Goal: Information Seeking & Learning: Find contact information

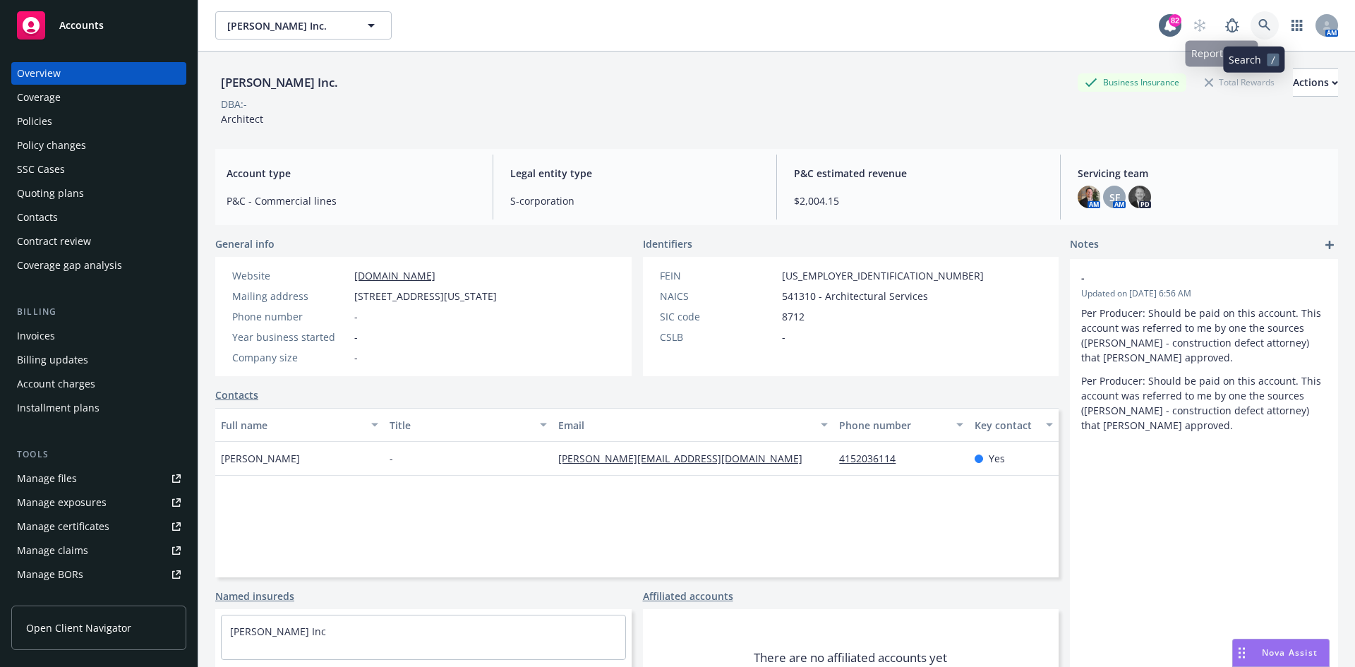
click at [1250, 16] on link at bounding box center [1264, 25] width 28 height 28
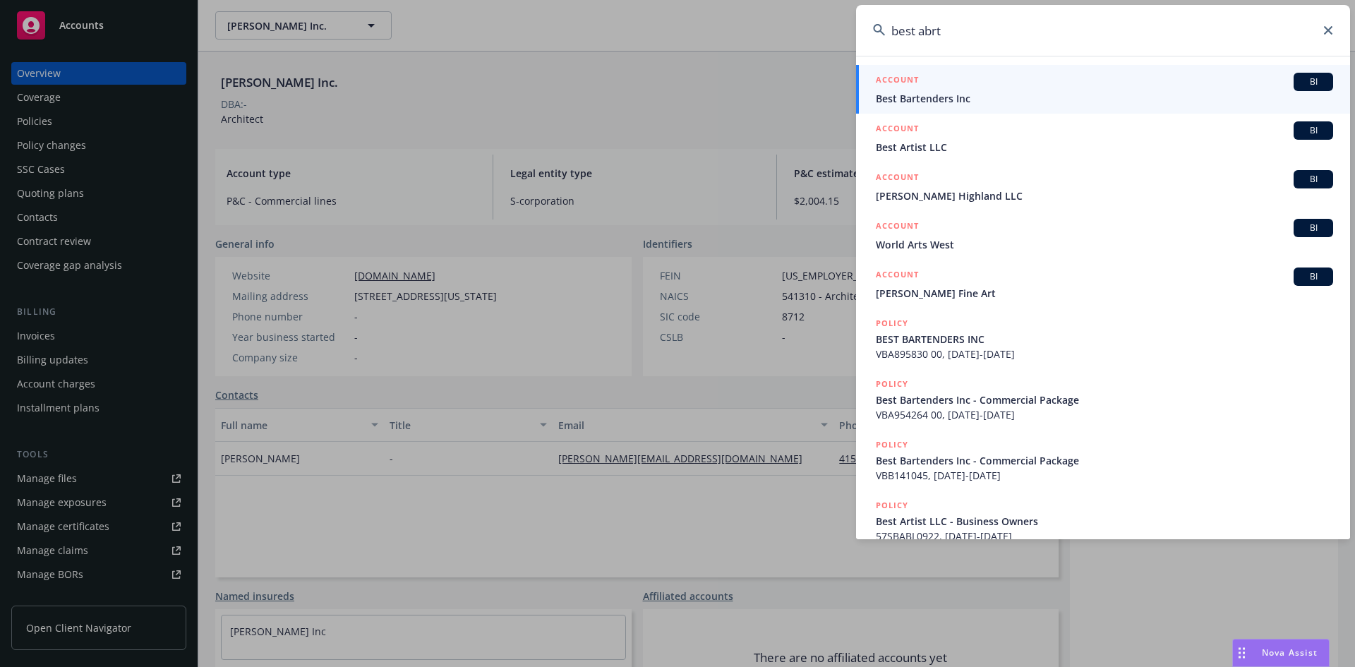
type input "best abrt"
click at [892, 78] on h5 "ACCOUNT" at bounding box center [896, 81] width 43 height 17
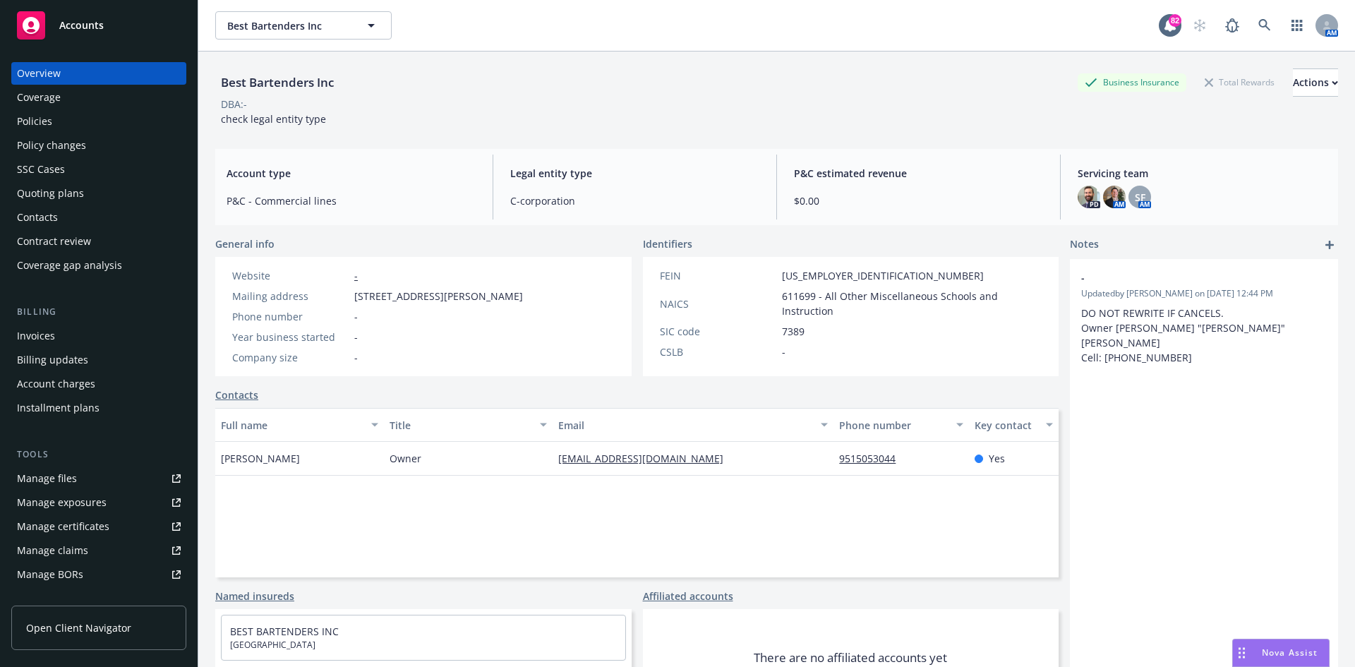
click at [77, 125] on div "Policies" at bounding box center [99, 121] width 164 height 23
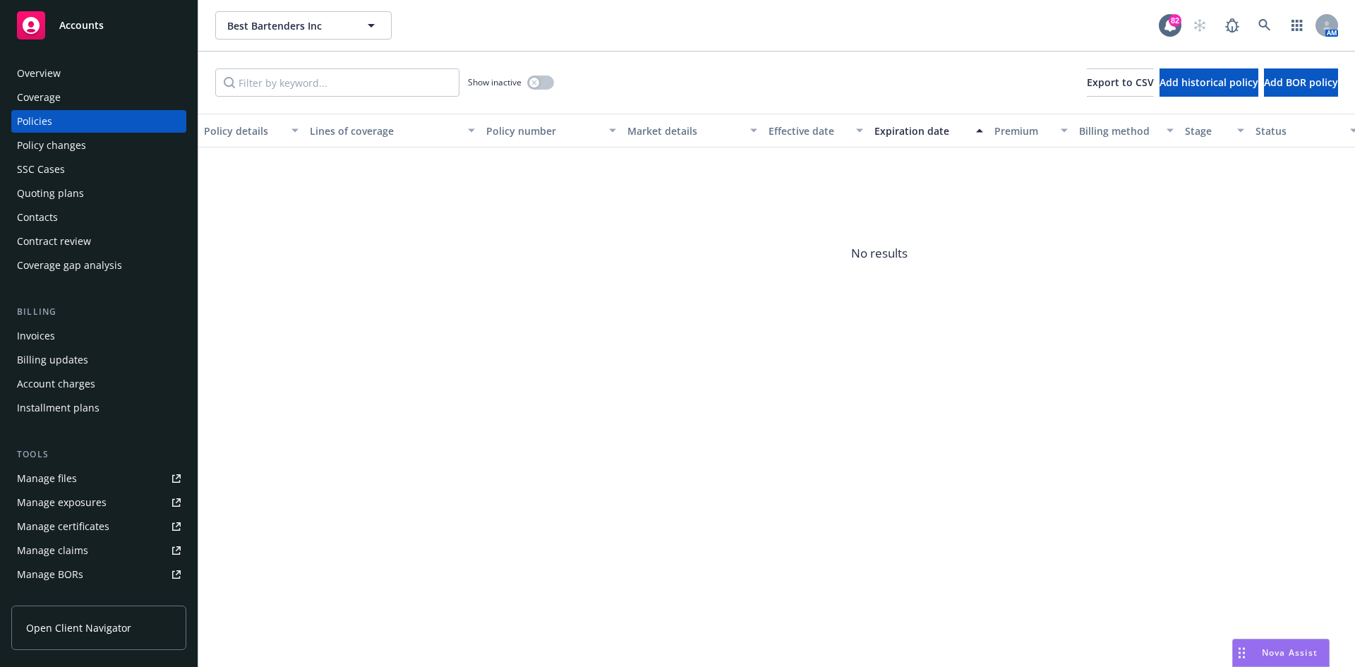
click at [62, 336] on div "Invoices" at bounding box center [99, 336] width 164 height 23
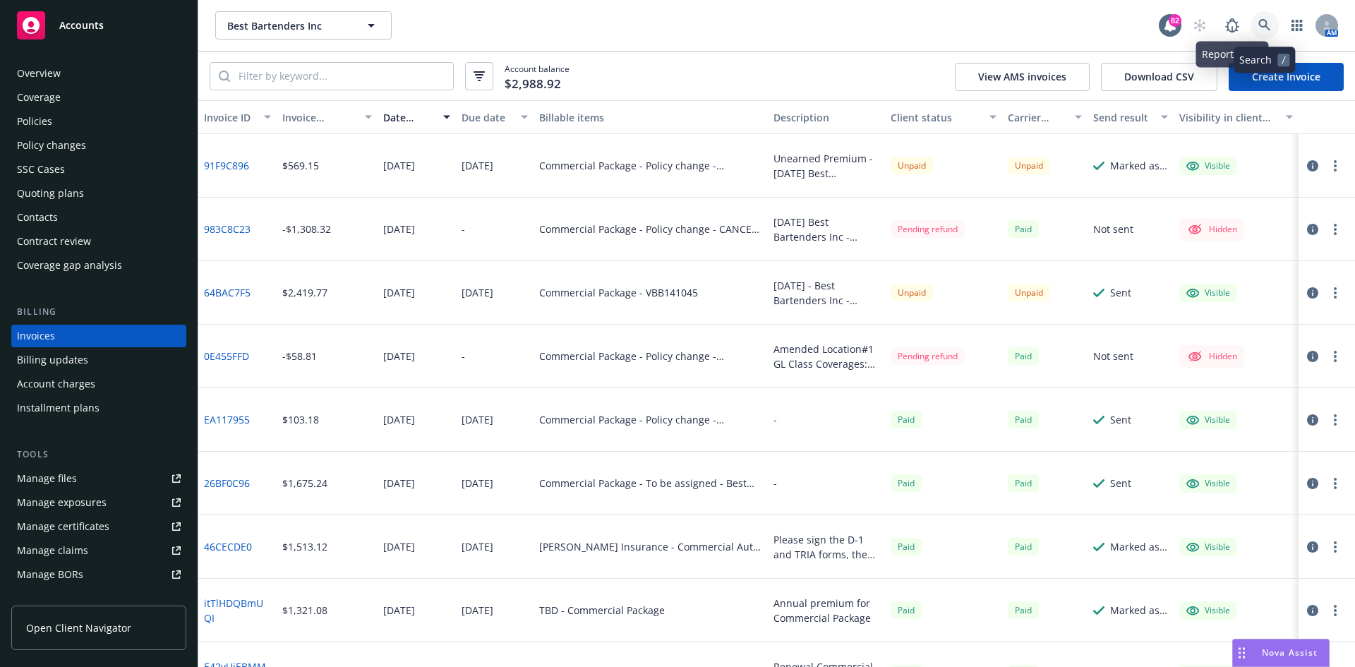
click at [1258, 20] on icon at bounding box center [1264, 25] width 13 height 13
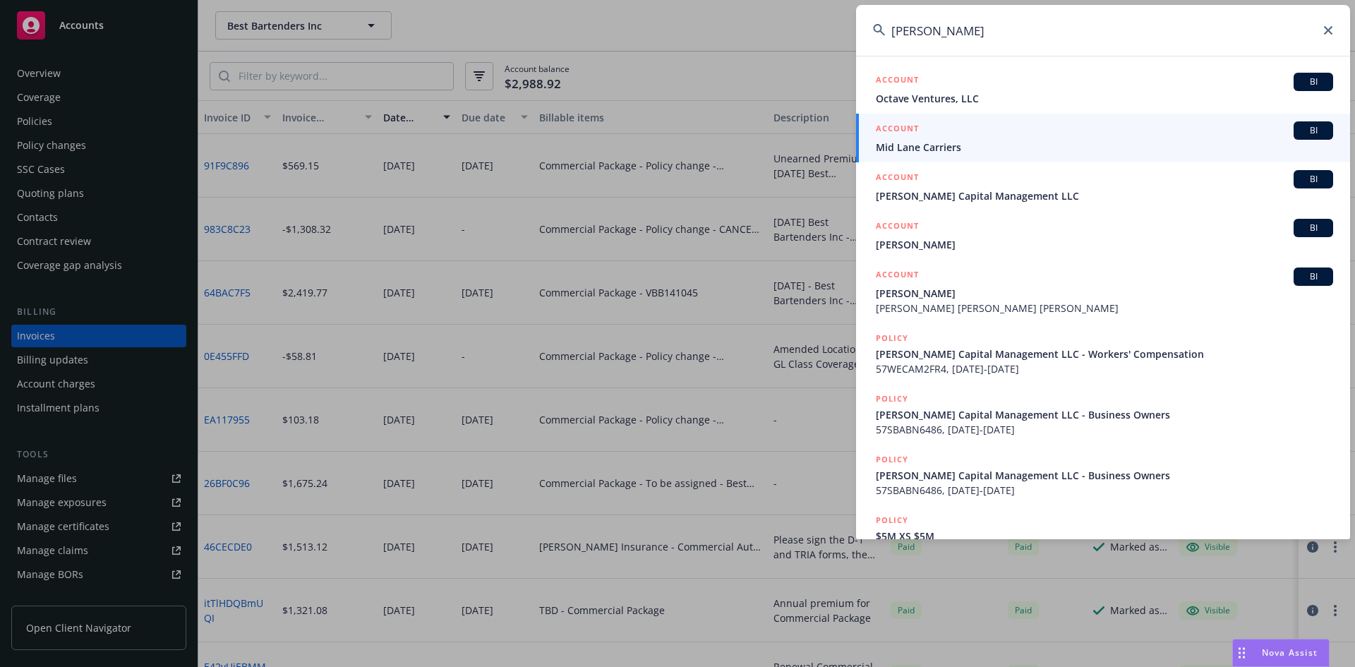
click at [938, 29] on input "michael kim" at bounding box center [1103, 30] width 494 height 51
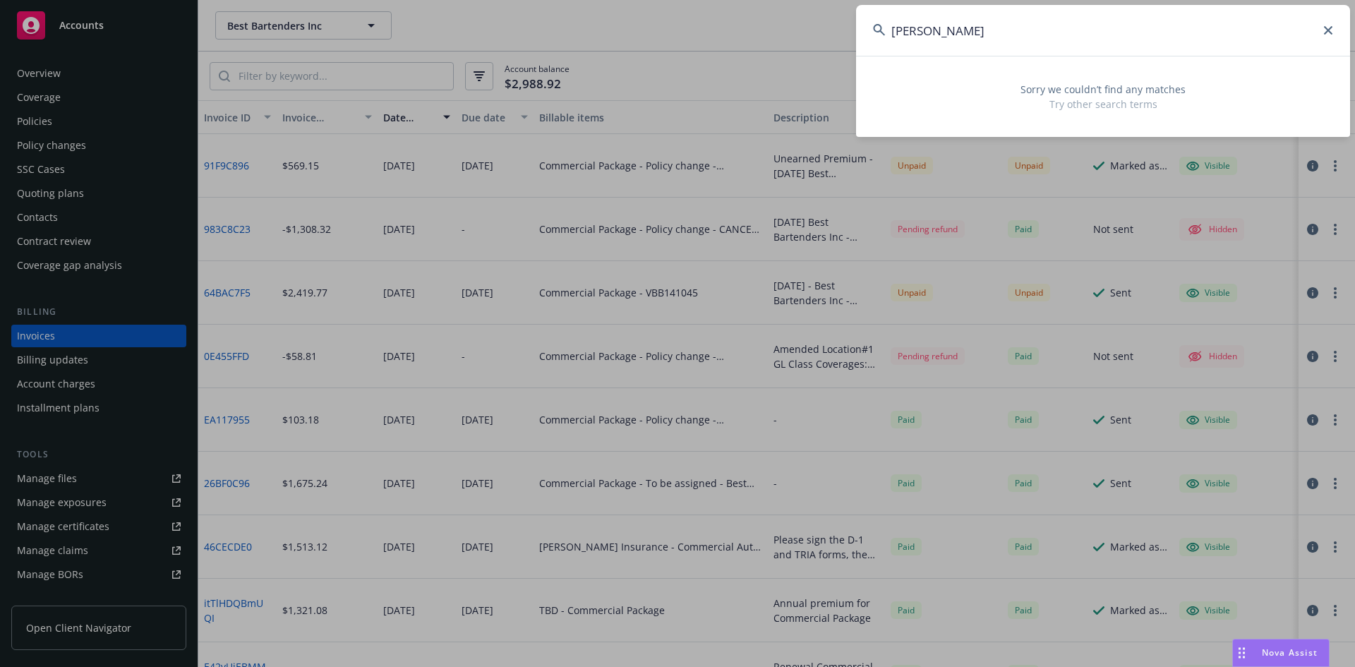
drag, startPoint x: 976, startPoint y: 35, endPoint x: 856, endPoint y: 33, distance: 119.9
click at [856, 33] on input "michael g kim" at bounding box center [1103, 30] width 494 height 51
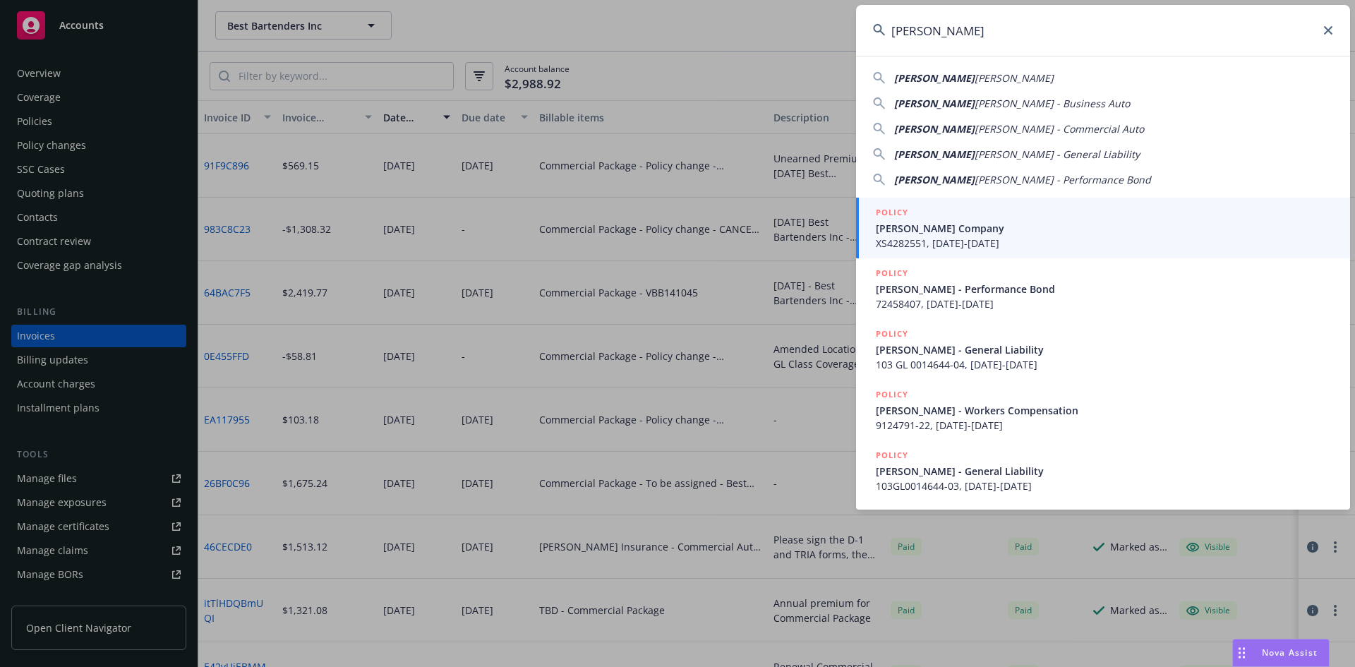
click at [914, 80] on span "Michael G" at bounding box center [934, 77] width 80 height 13
type input "Michael G McKim"
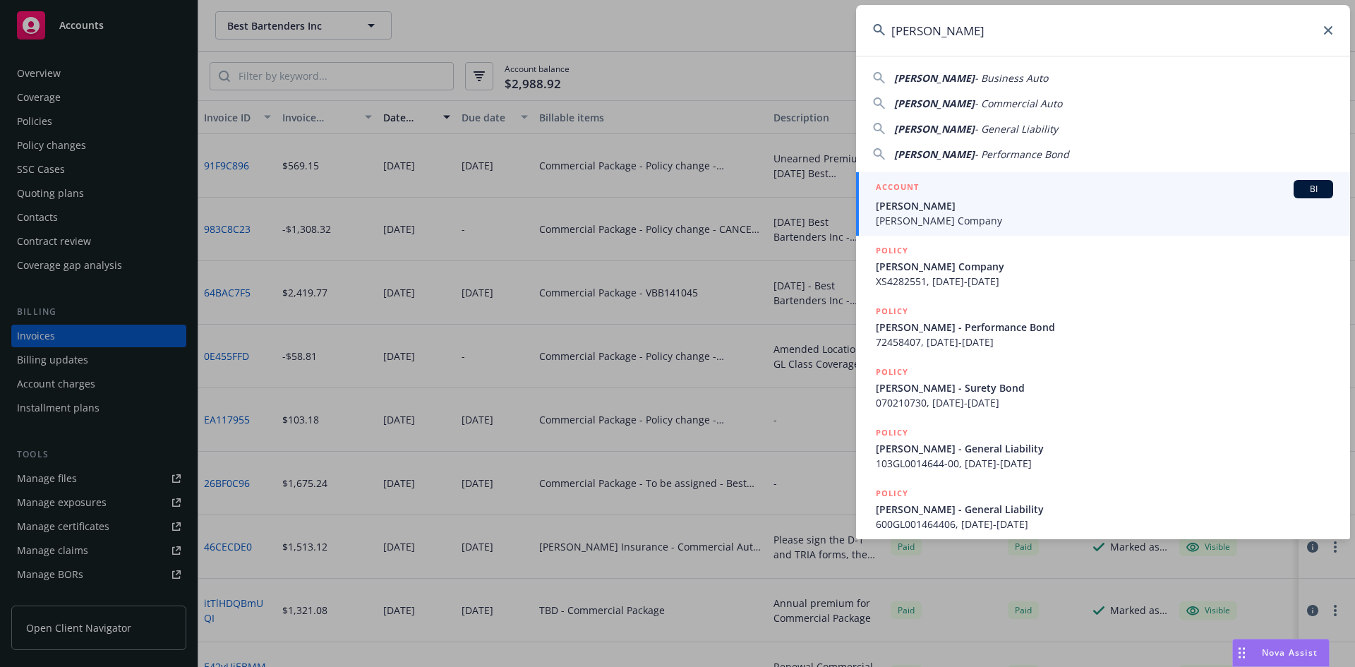
click at [903, 183] on h5 "ACCOUNT" at bounding box center [896, 188] width 43 height 17
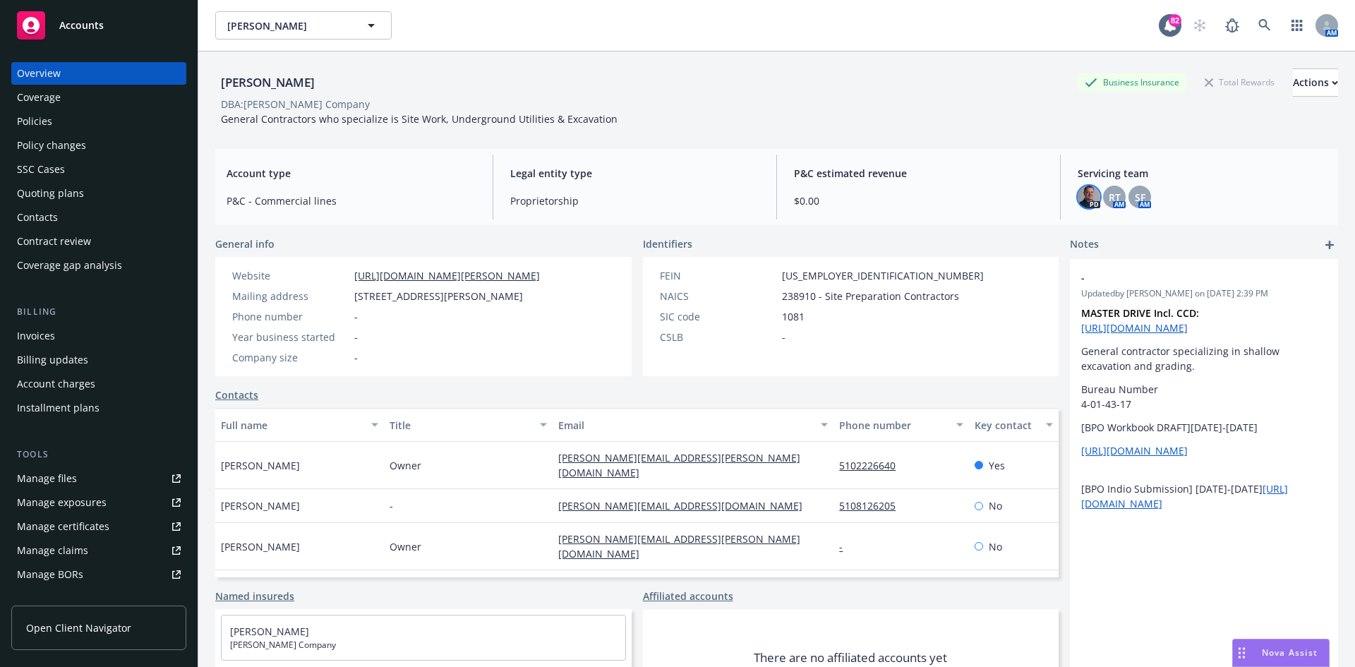
click at [1077, 195] on img at bounding box center [1088, 197] width 23 height 23
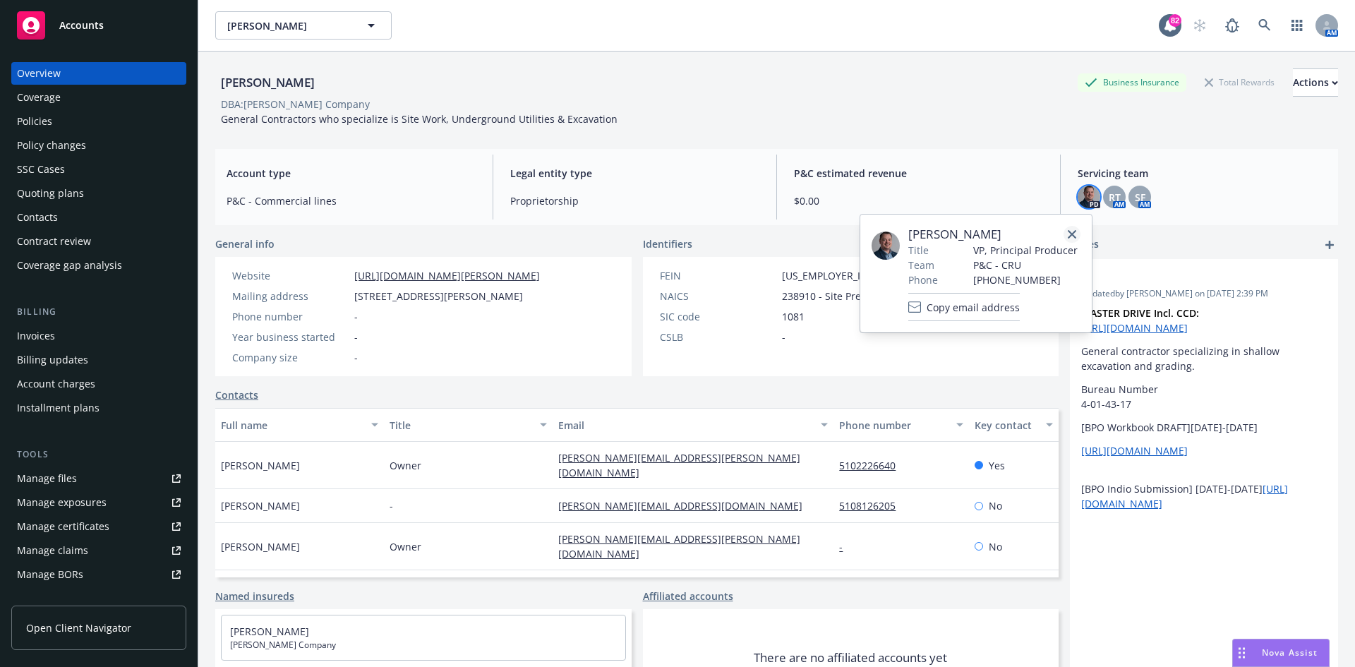
click at [1068, 231] on icon "close" at bounding box center [1071, 234] width 8 height 8
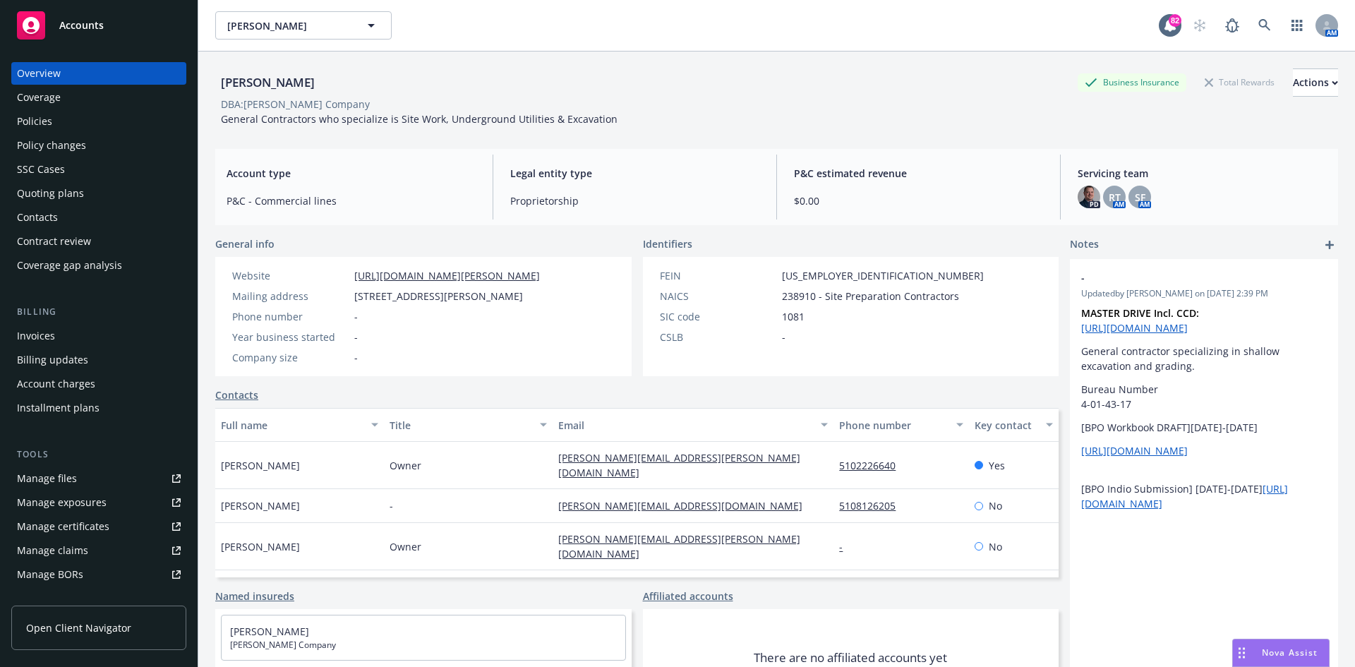
click at [64, 338] on div "Invoices" at bounding box center [99, 336] width 164 height 23
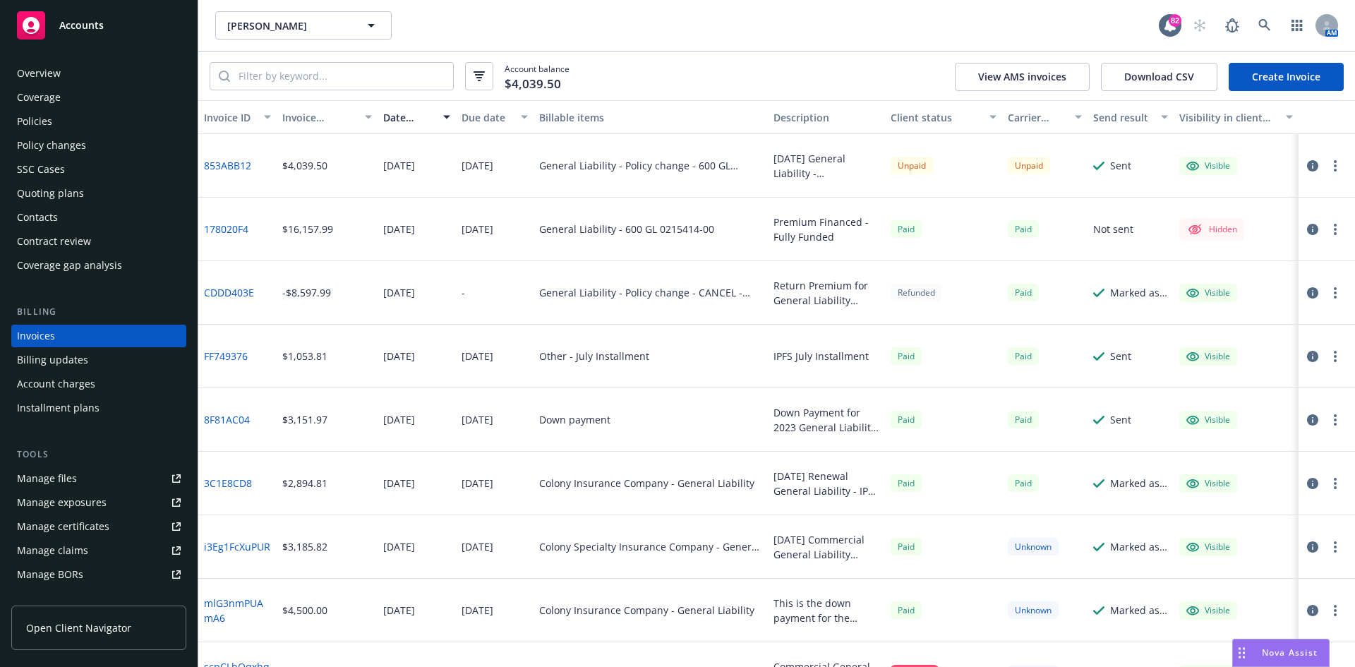
click at [1328, 165] on button "button" at bounding box center [1334, 165] width 17 height 17
click at [1215, 308] on link "Send invoice" at bounding box center [1242, 307] width 180 height 28
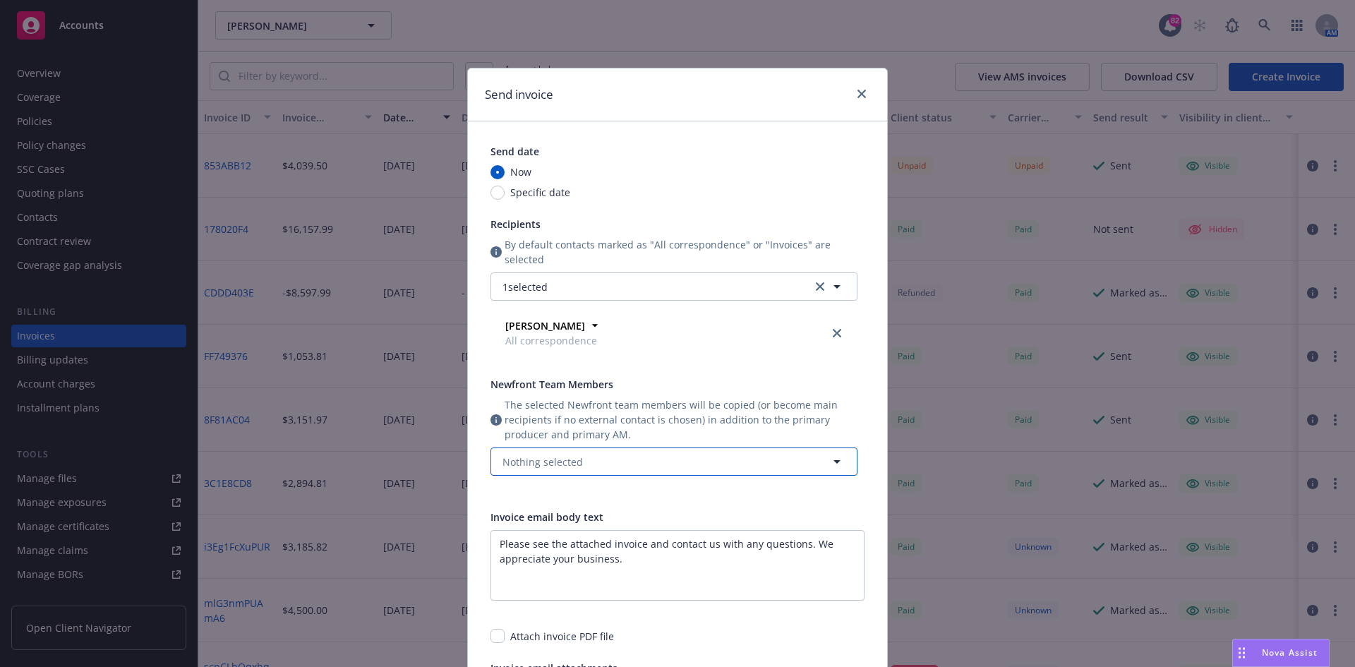
click at [639, 459] on button "Nothing selected" at bounding box center [673, 461] width 367 height 28
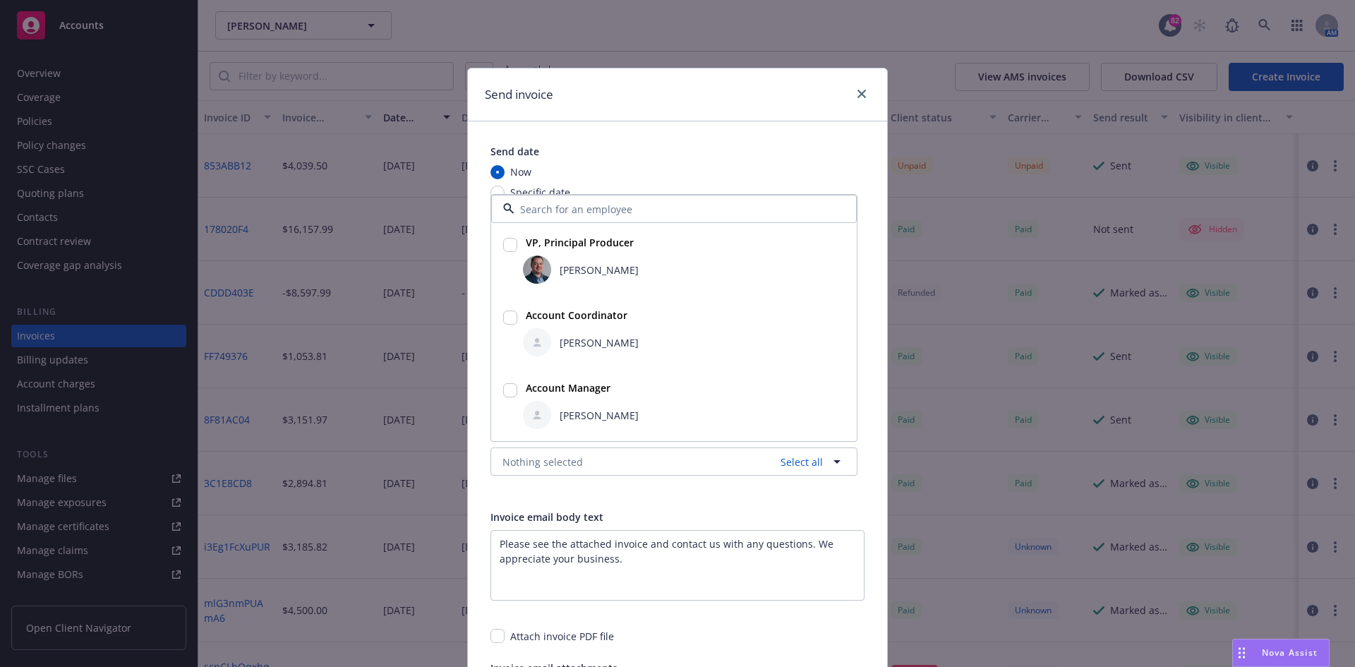
click at [507, 243] on input "checkbox" at bounding box center [510, 245] width 14 height 14
checkbox input "true"
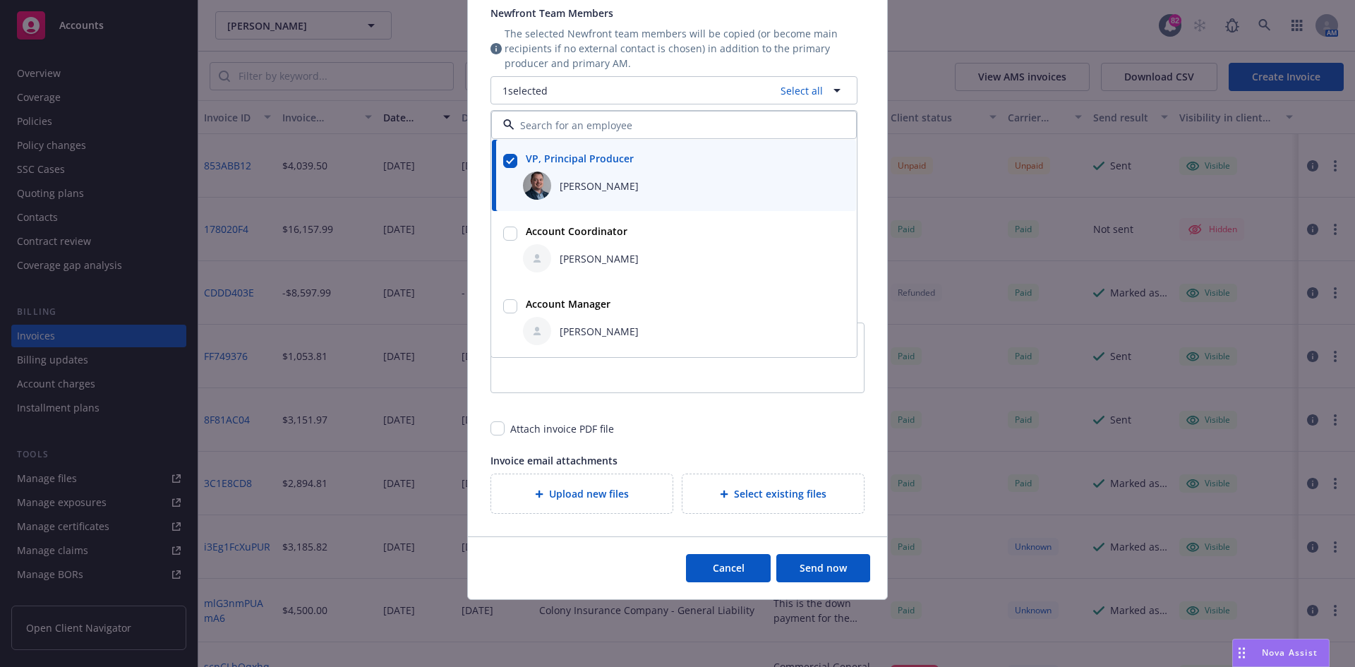
scroll to position [372, 0]
click at [820, 566] on button "Send now" at bounding box center [823, 567] width 94 height 28
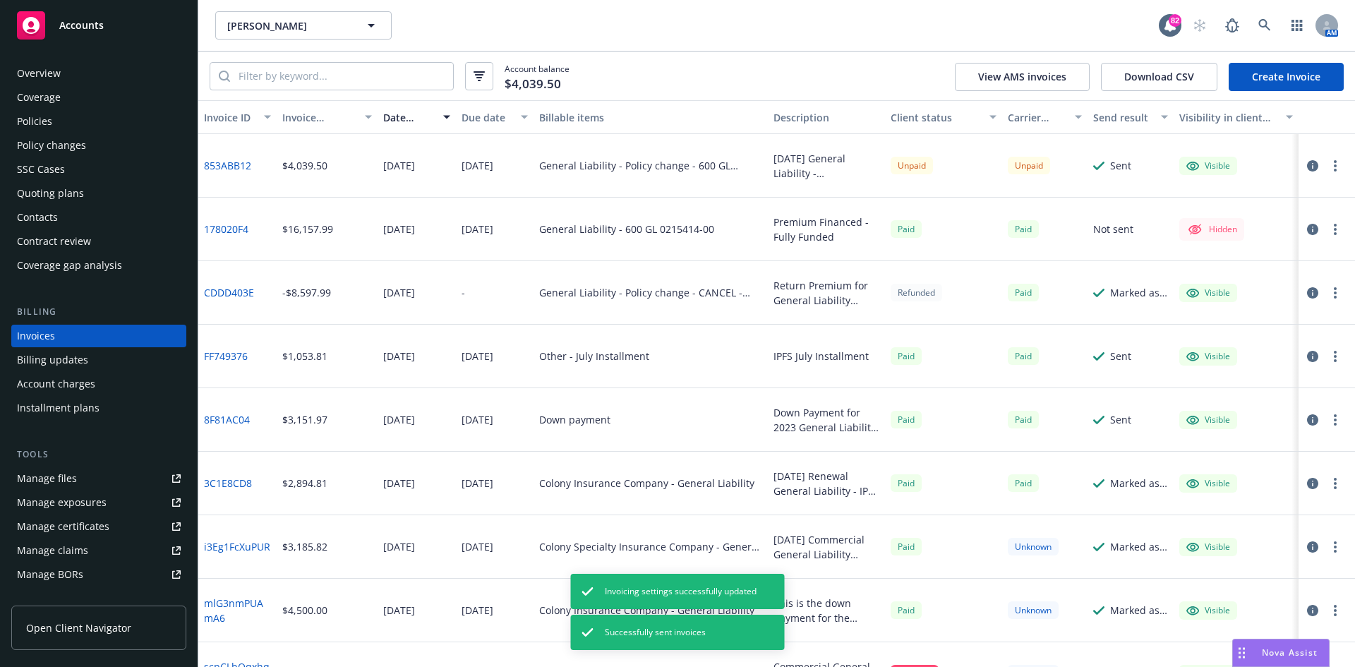
click at [1327, 162] on button "button" at bounding box center [1334, 165] width 17 height 17
click at [1232, 248] on link "Copy invoice URL" at bounding box center [1242, 251] width 180 height 28
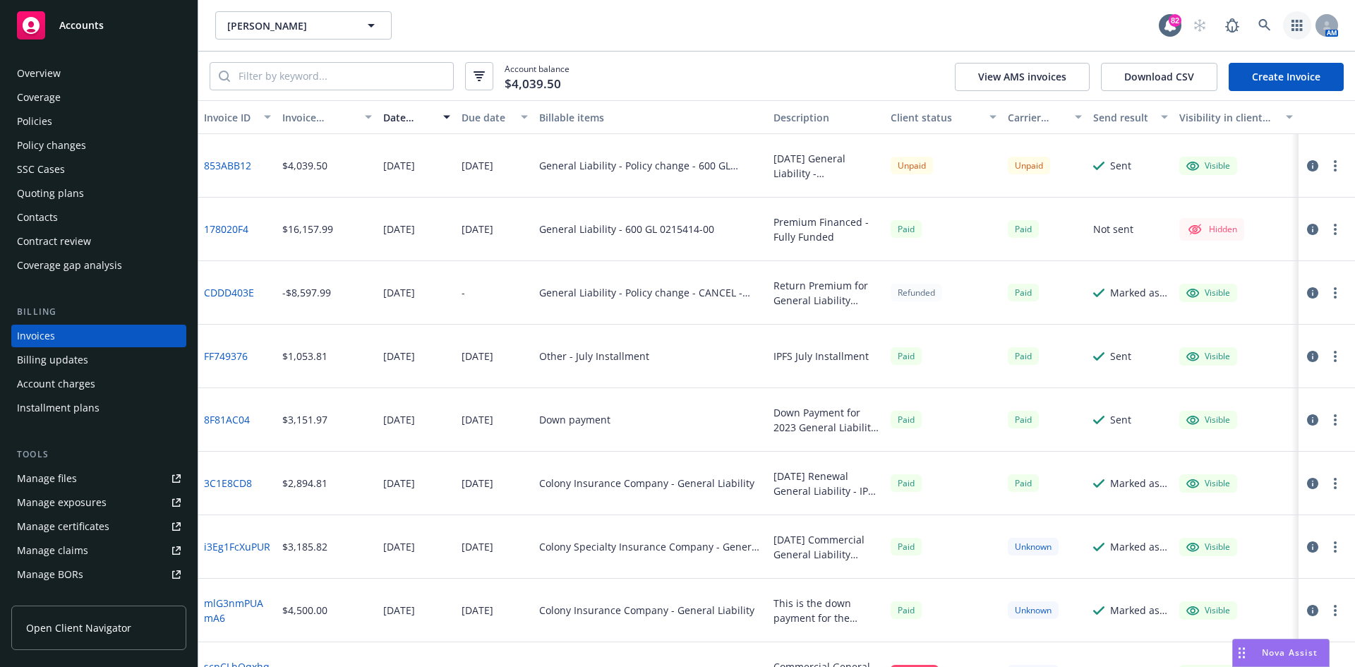
click at [1297, 21] on icon "button" at bounding box center [1296, 25] width 11 height 11
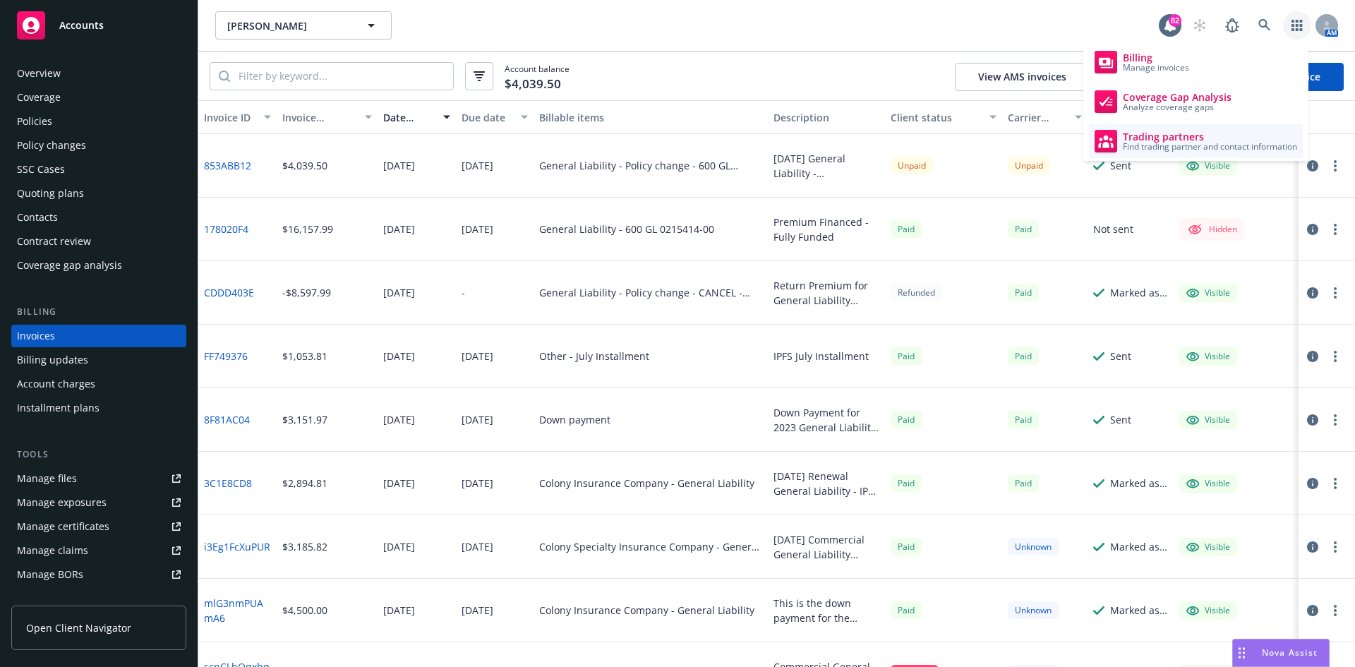
click at [1173, 143] on span "Find trading partner and contact information" at bounding box center [1209, 147] width 174 height 8
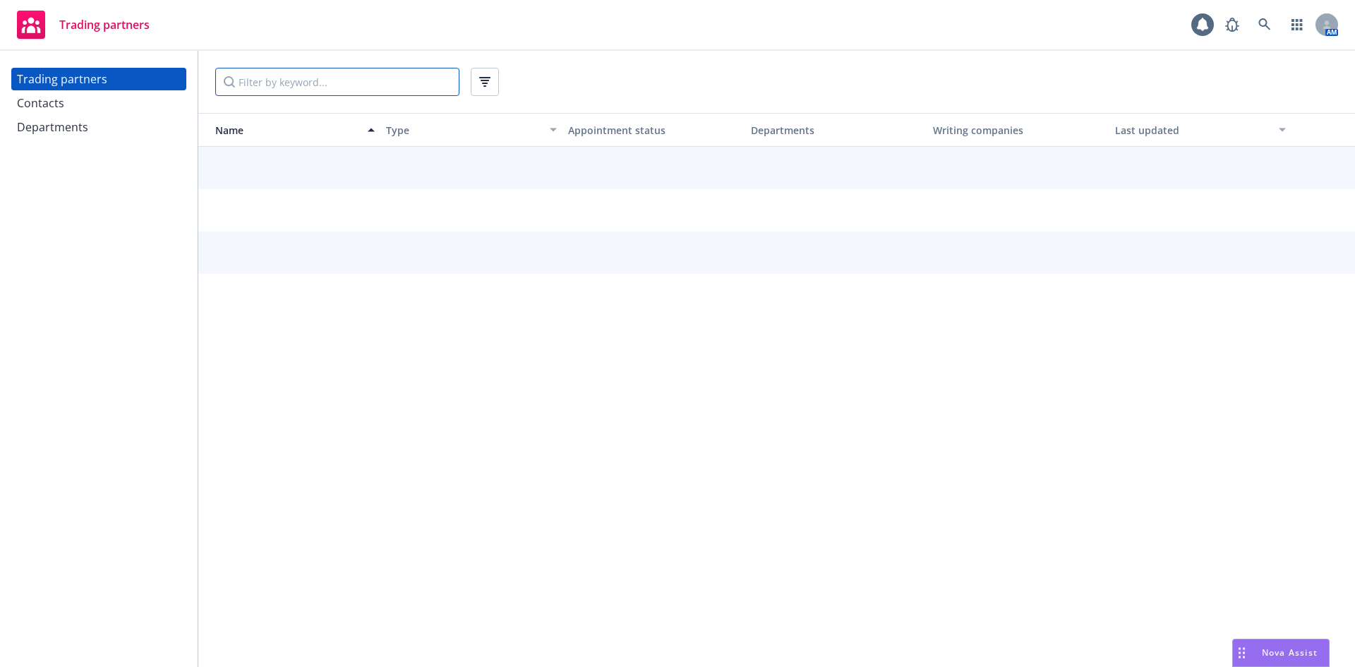
click at [426, 75] on input "Filter by keyword..." at bounding box center [337, 82] width 244 height 28
type input "argonaut"
click at [63, 114] on div "Contacts" at bounding box center [99, 103] width 164 height 23
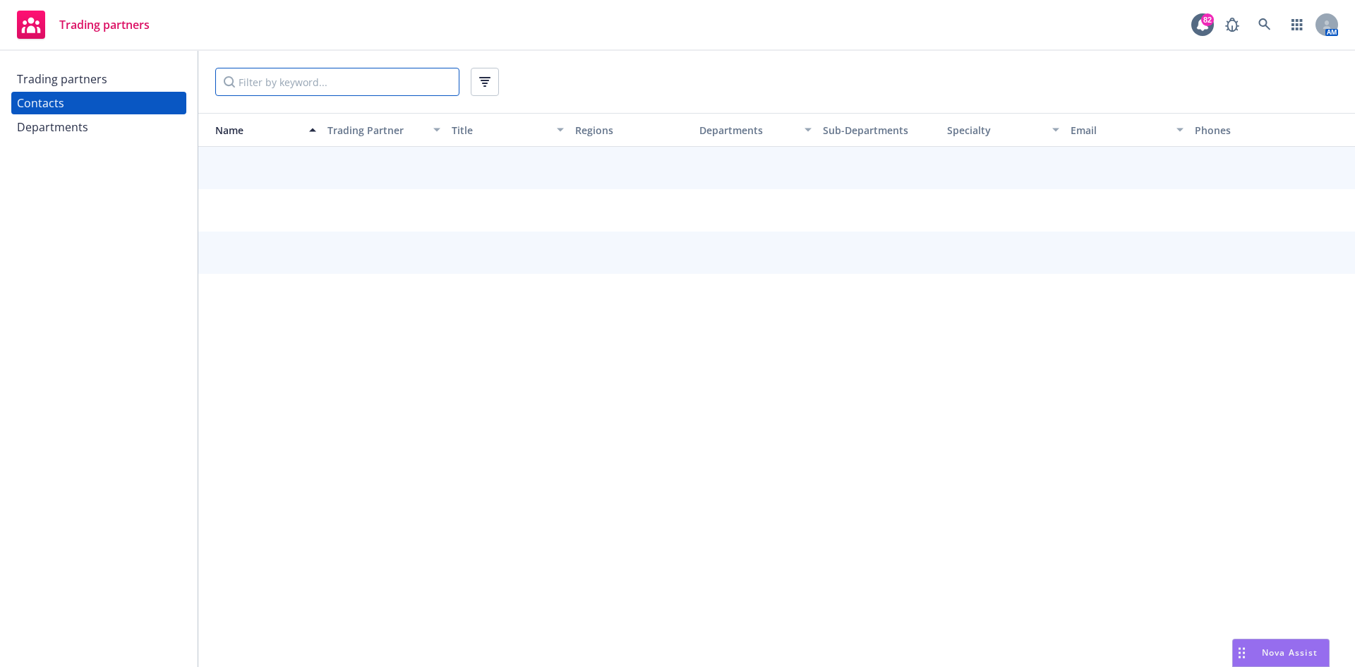
click at [337, 87] on input "Filter by keyword..." at bounding box center [337, 82] width 244 height 28
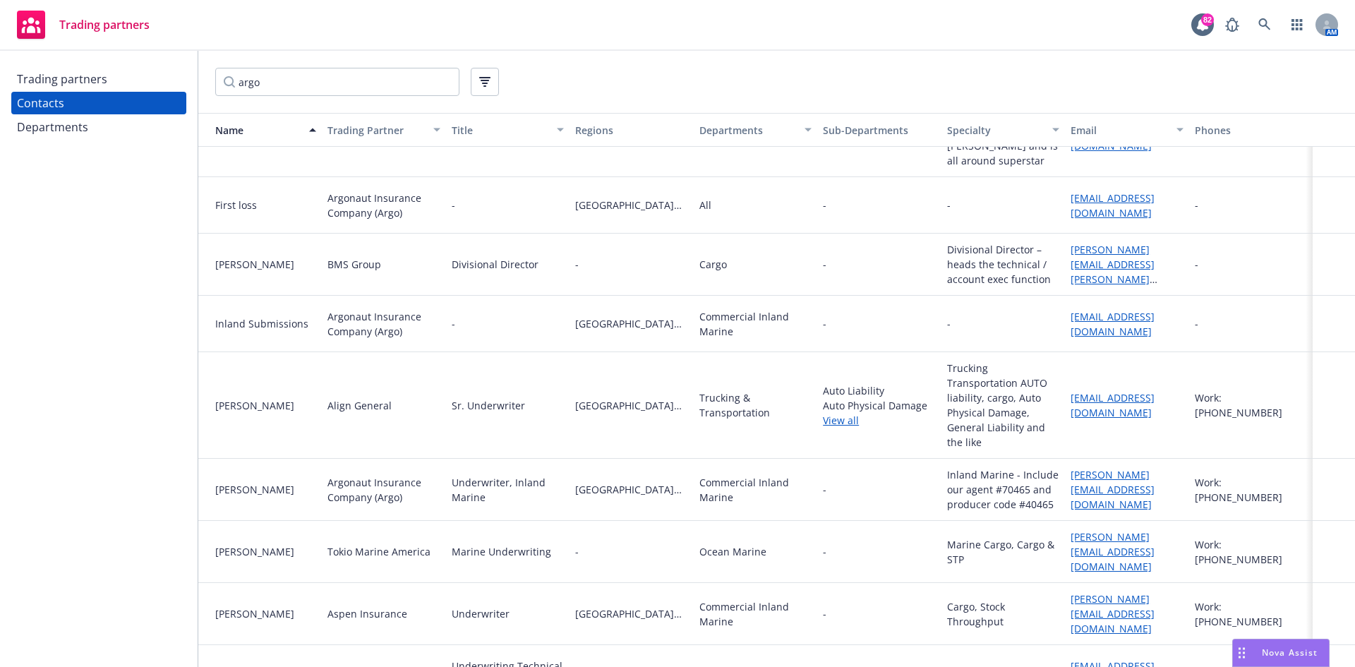
scroll to position [671, 0]
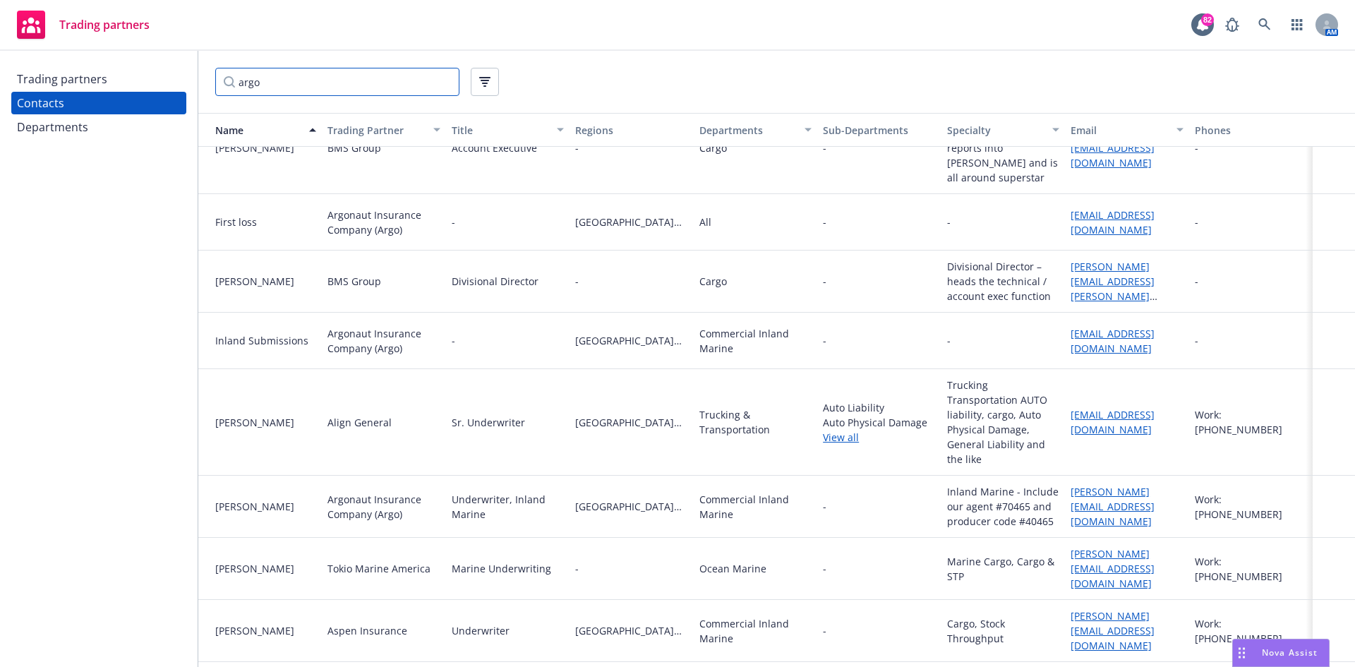
drag, startPoint x: 290, startPoint y: 81, endPoint x: 195, endPoint y: 75, distance: 95.5
click at [195, 74] on div "Trading partners Contacts Departments argo Name Trading Partner Title Regions D…" at bounding box center [677, 359] width 1355 height 616
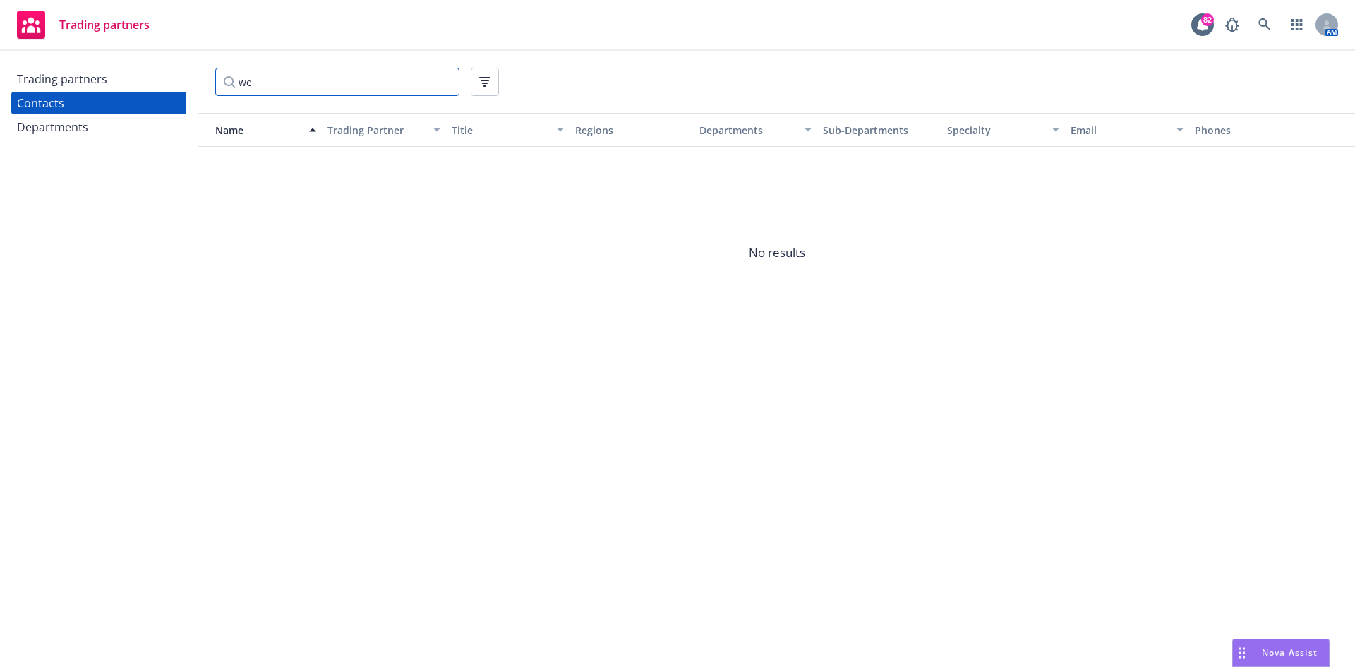
type input "w"
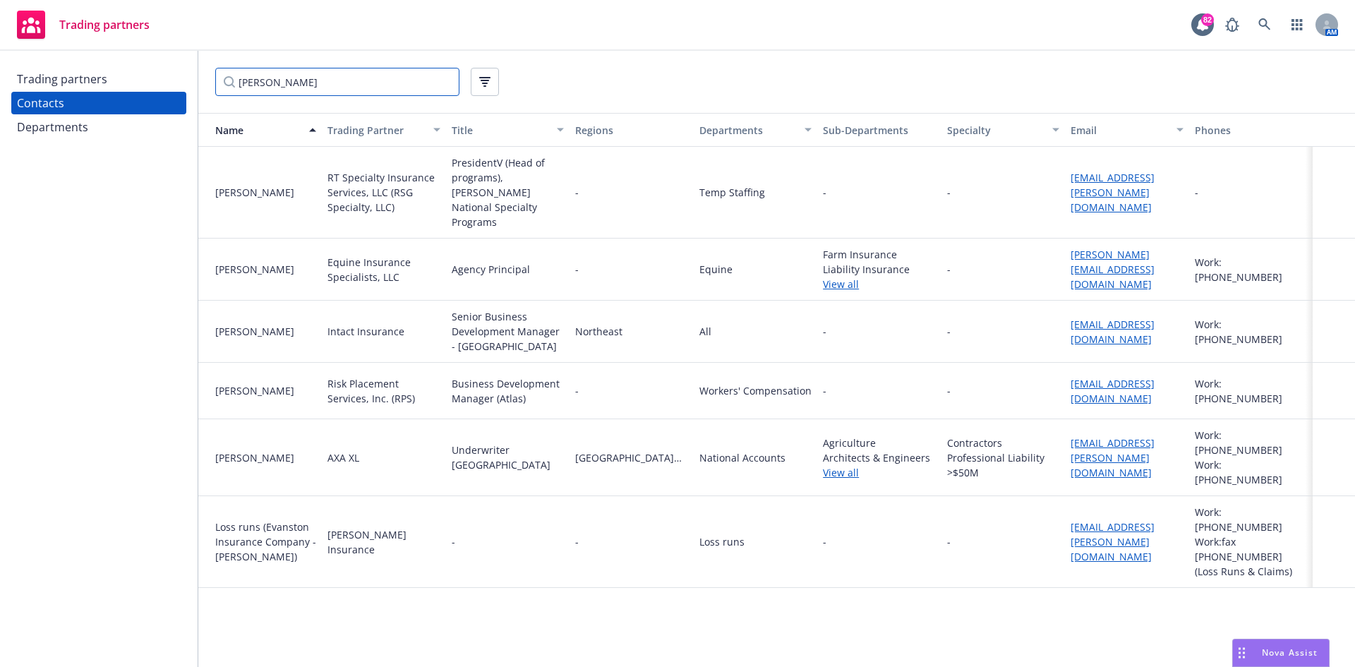
scroll to position [0, 0]
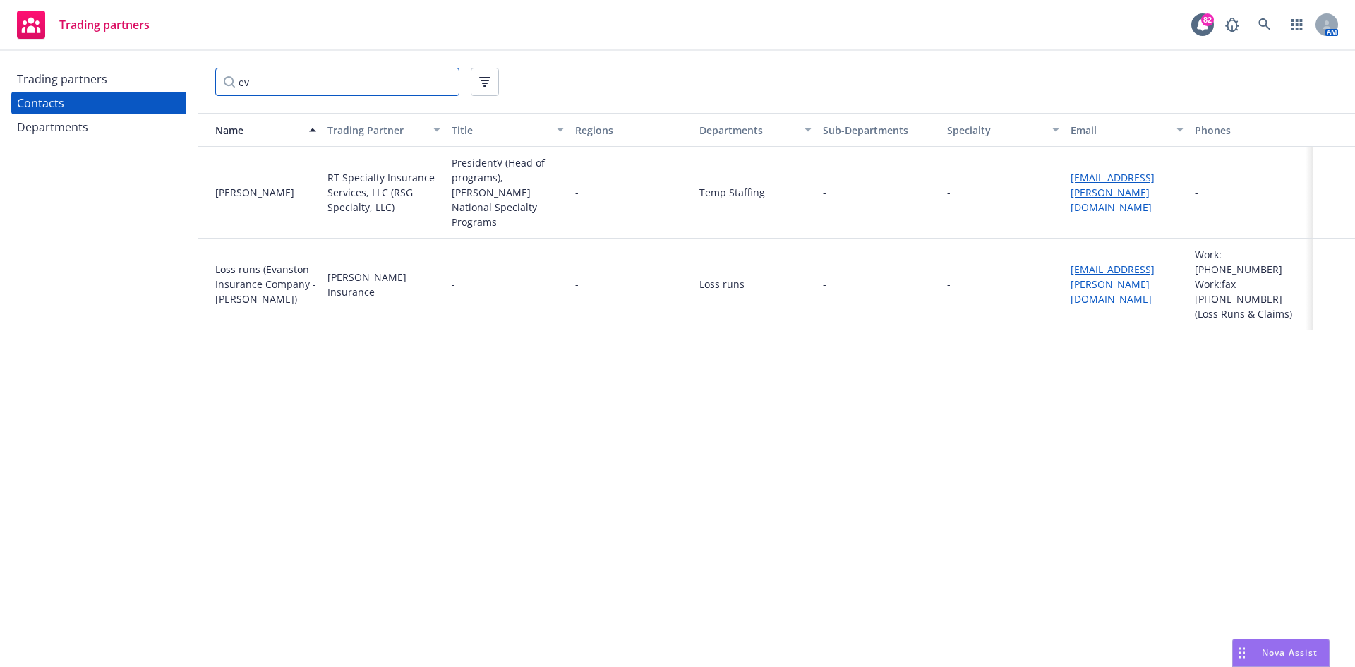
type input "e"
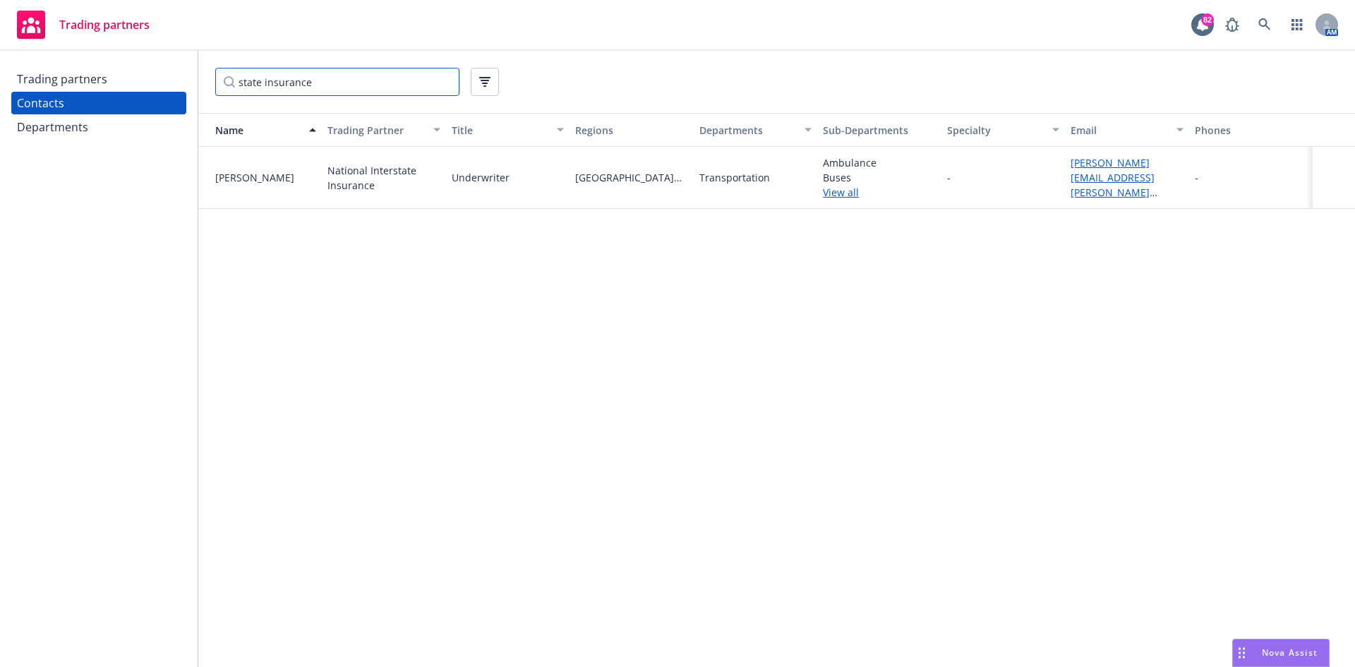
type input "state insurance"
click at [1261, 30] on link at bounding box center [1264, 25] width 28 height 28
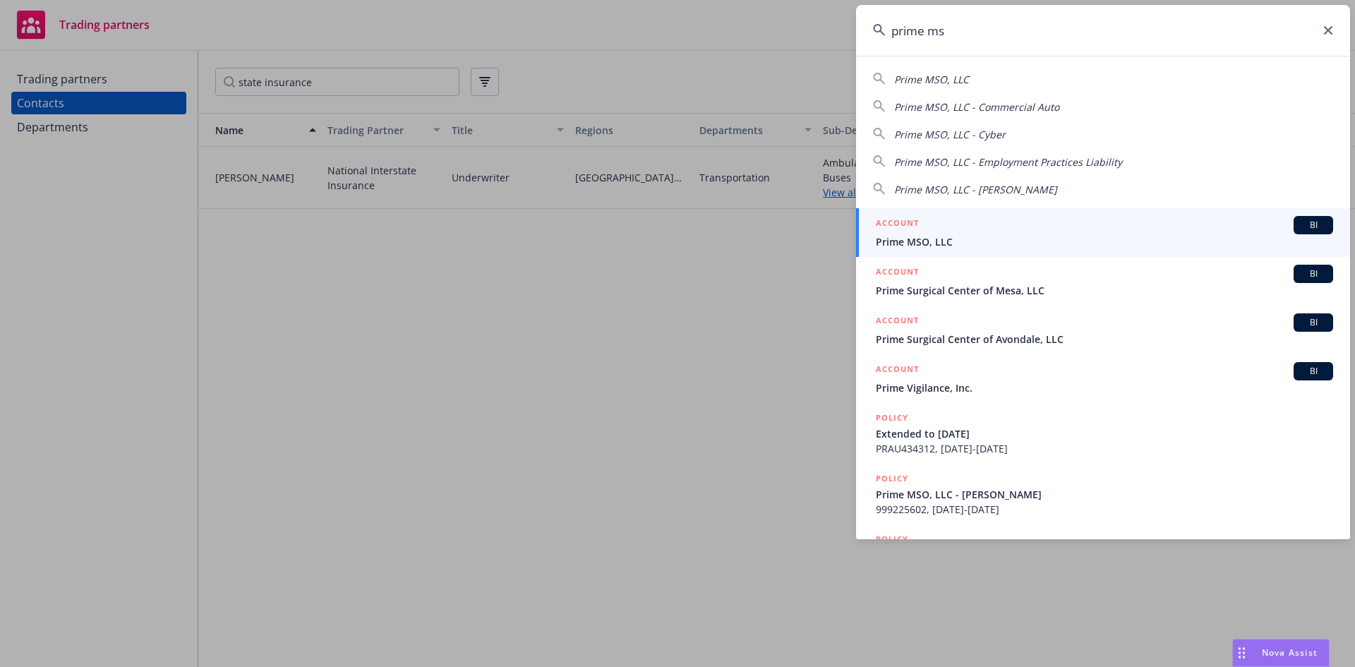
type input "prime ms"
click at [903, 225] on h5 "ACCOUNT" at bounding box center [896, 224] width 43 height 17
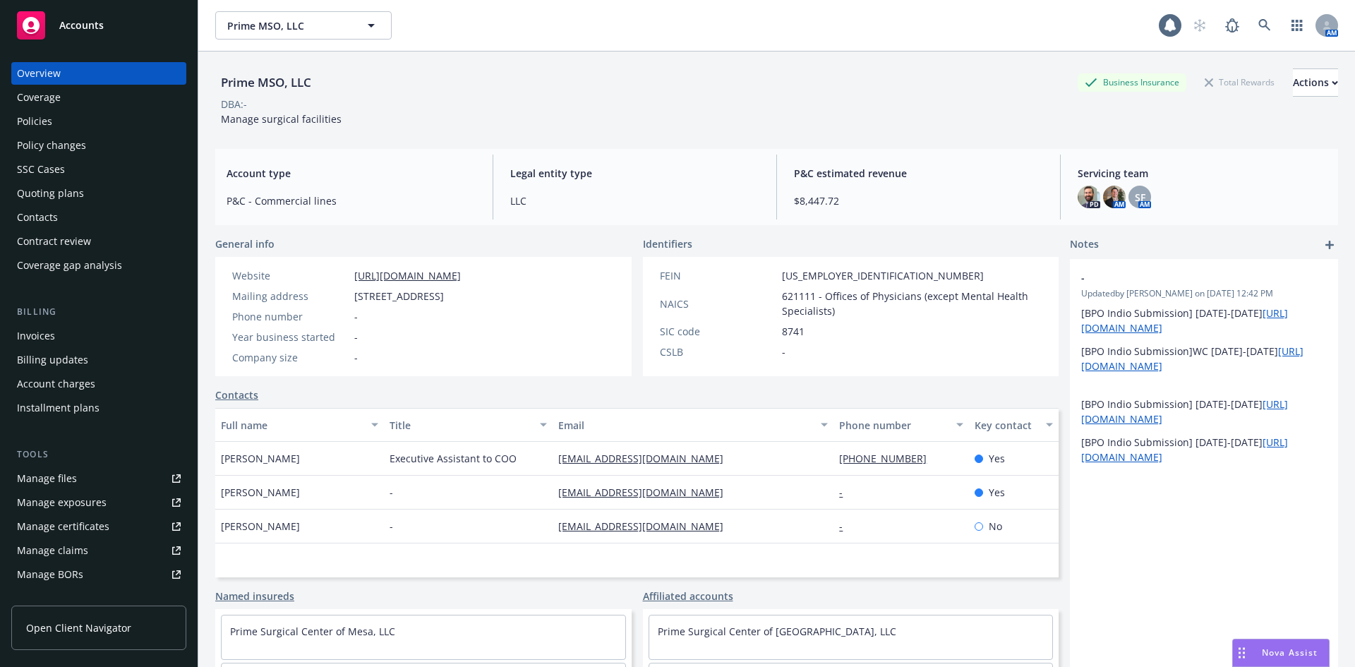
click at [85, 125] on div "Policies" at bounding box center [99, 121] width 164 height 23
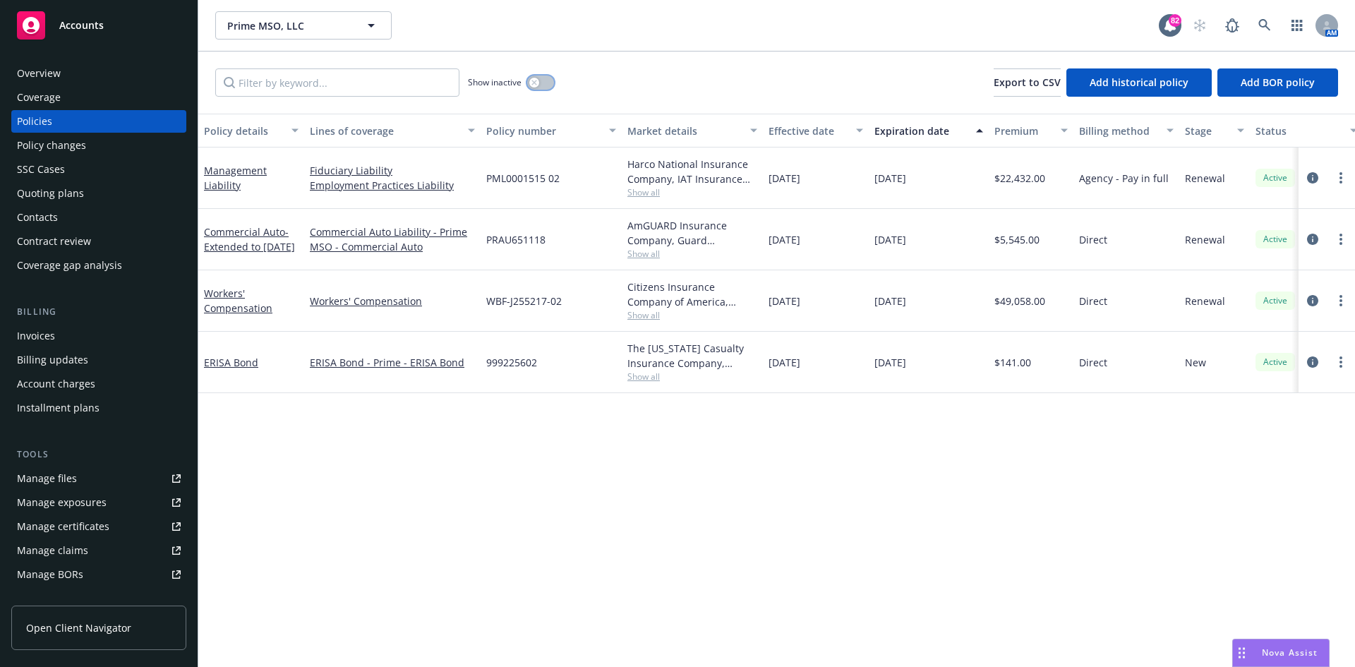
click at [535, 78] on div "button" at bounding box center [534, 83] width 10 height 10
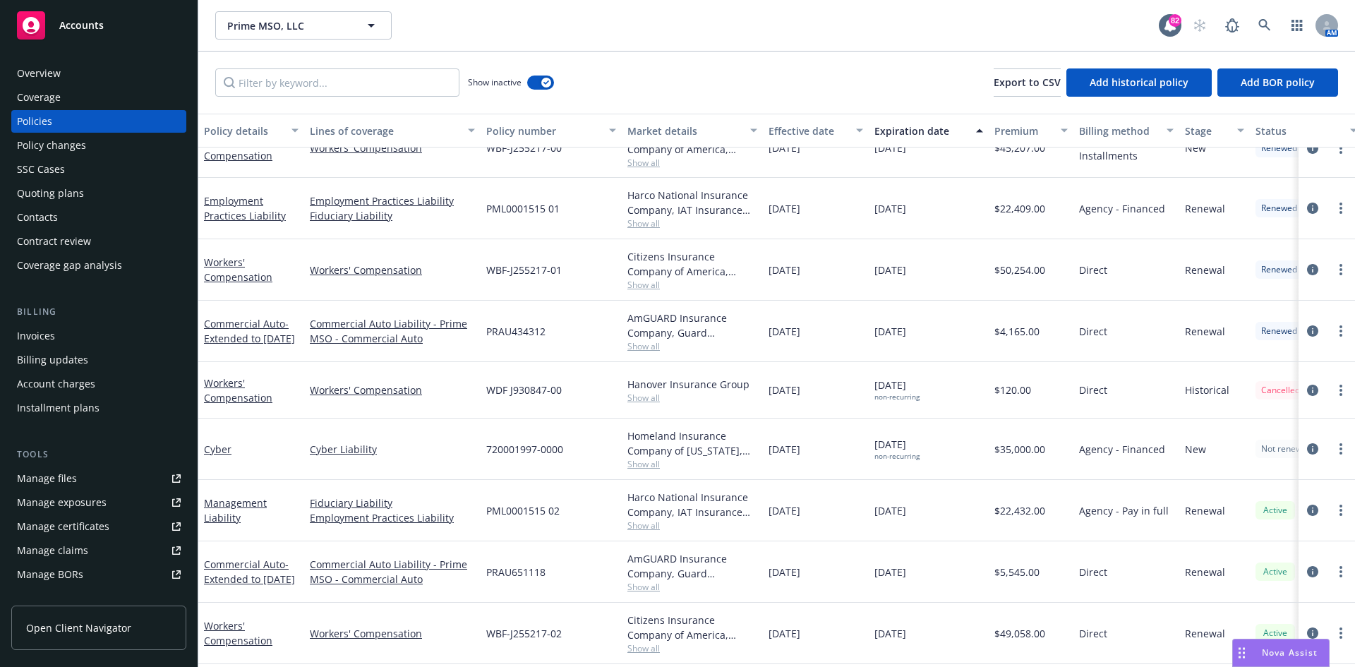
scroll to position [212, 0]
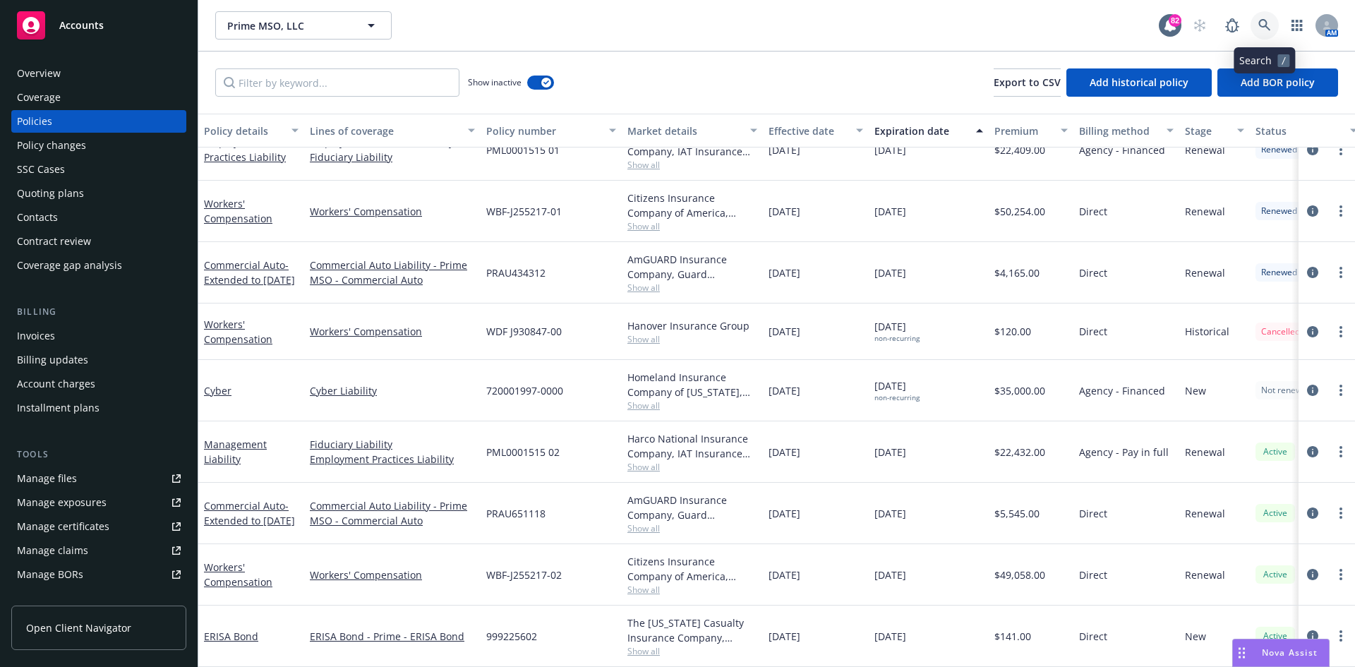
click at [1259, 21] on icon at bounding box center [1264, 25] width 13 height 13
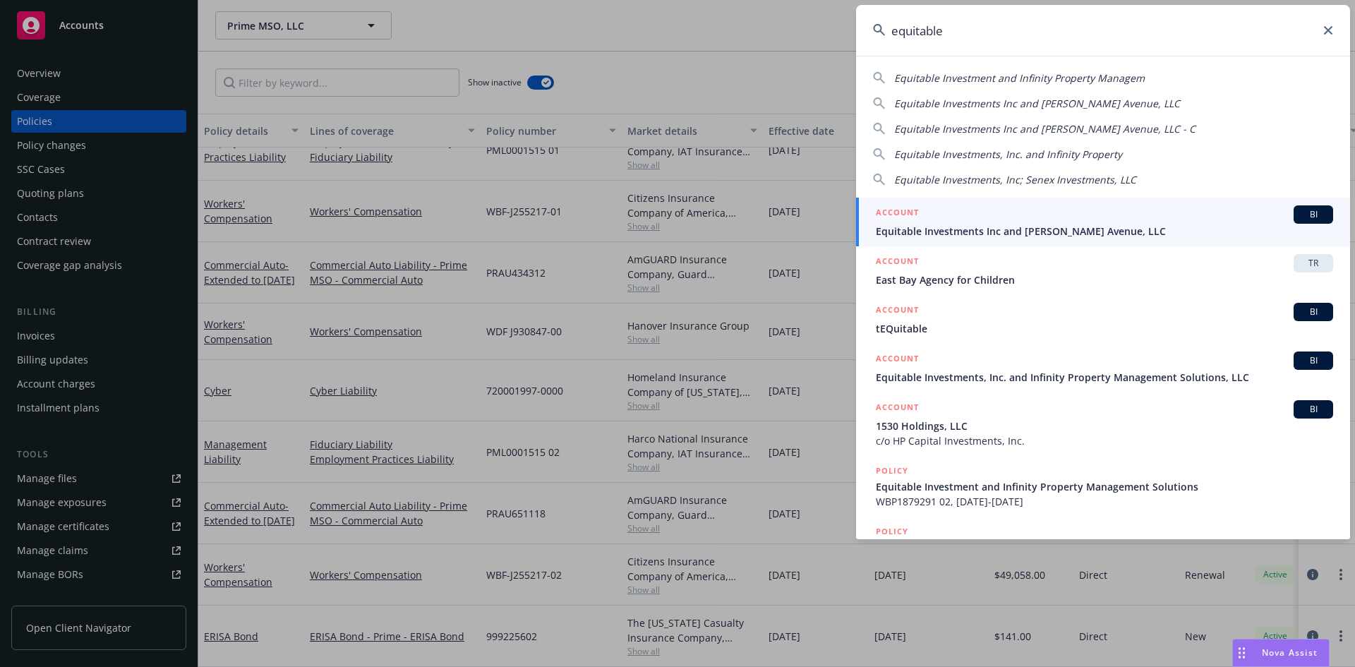
type input "equitable"
click at [894, 211] on h5 "ACCOUNT" at bounding box center [896, 213] width 43 height 17
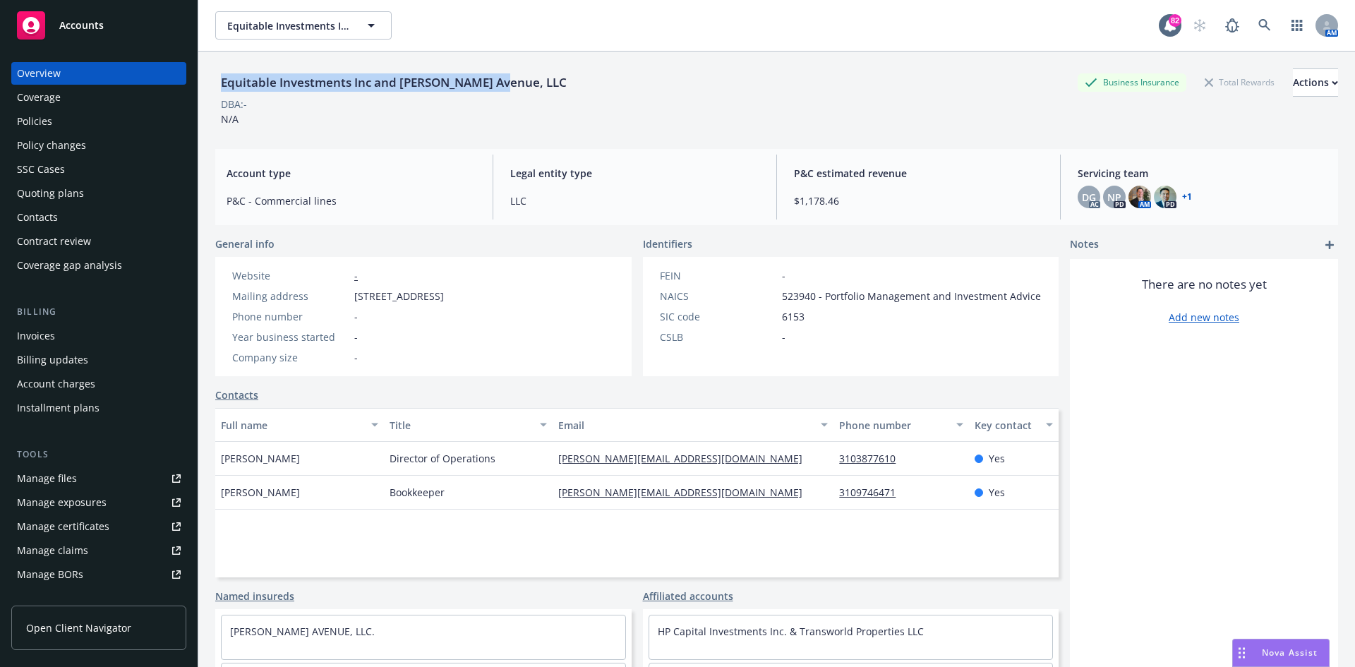
drag, startPoint x: 533, startPoint y: 84, endPoint x: 210, endPoint y: 83, distance: 323.1
click at [210, 83] on div "Equitable Investments Inc and [PERSON_NAME][GEOGRAPHIC_DATA], LLC Business Insu…" at bounding box center [776, 384] width 1156 height 667
copy div "Equitable Investments Inc and [PERSON_NAME] Avenue, LLC"
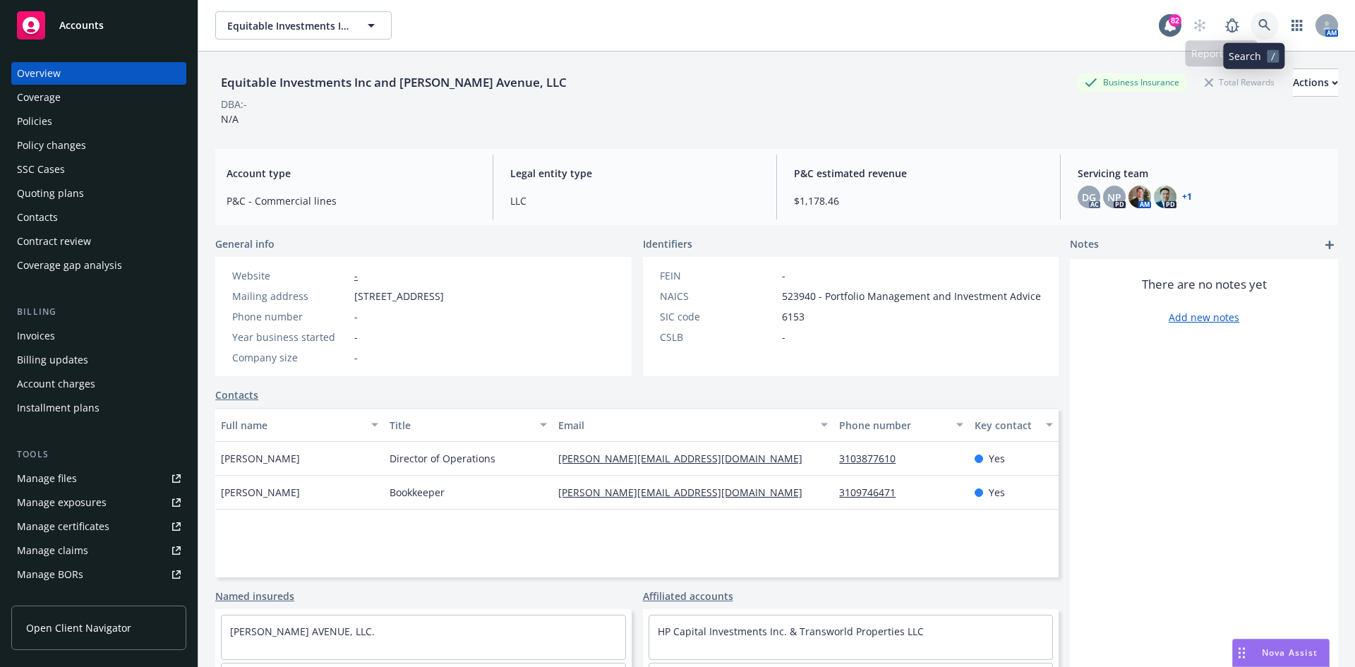
click at [1258, 21] on icon at bounding box center [1264, 25] width 12 height 12
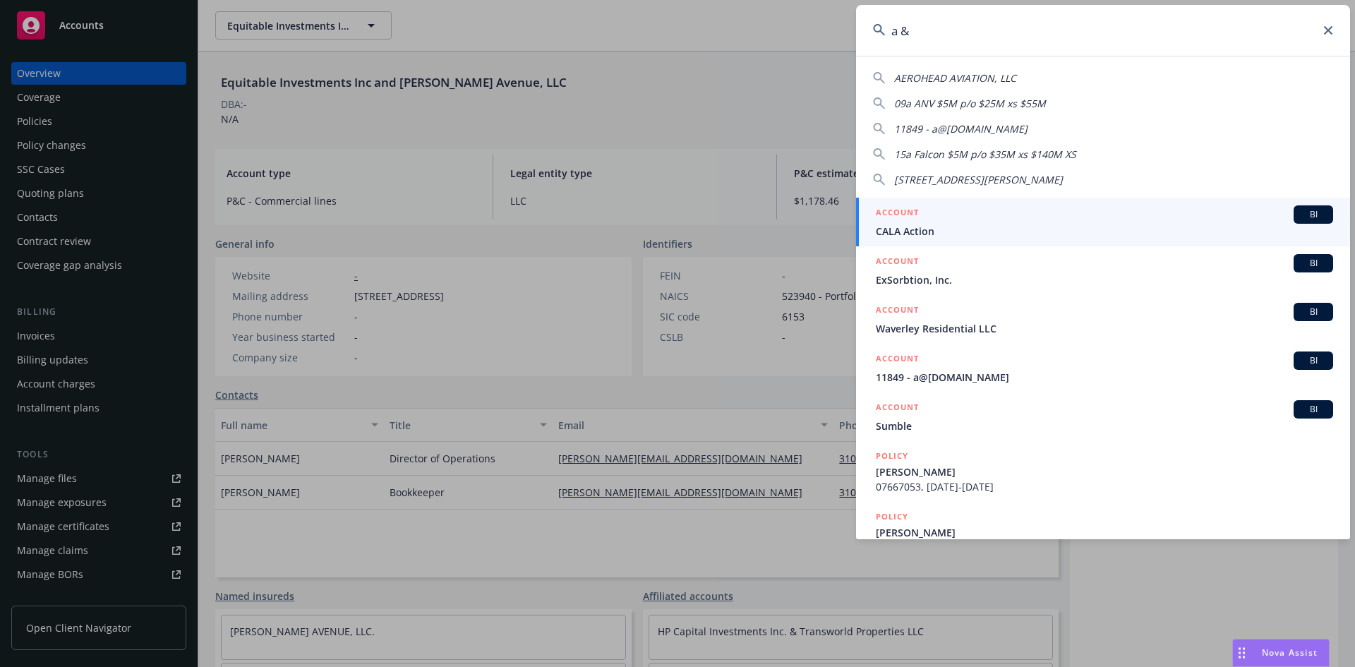
type input "a & J"
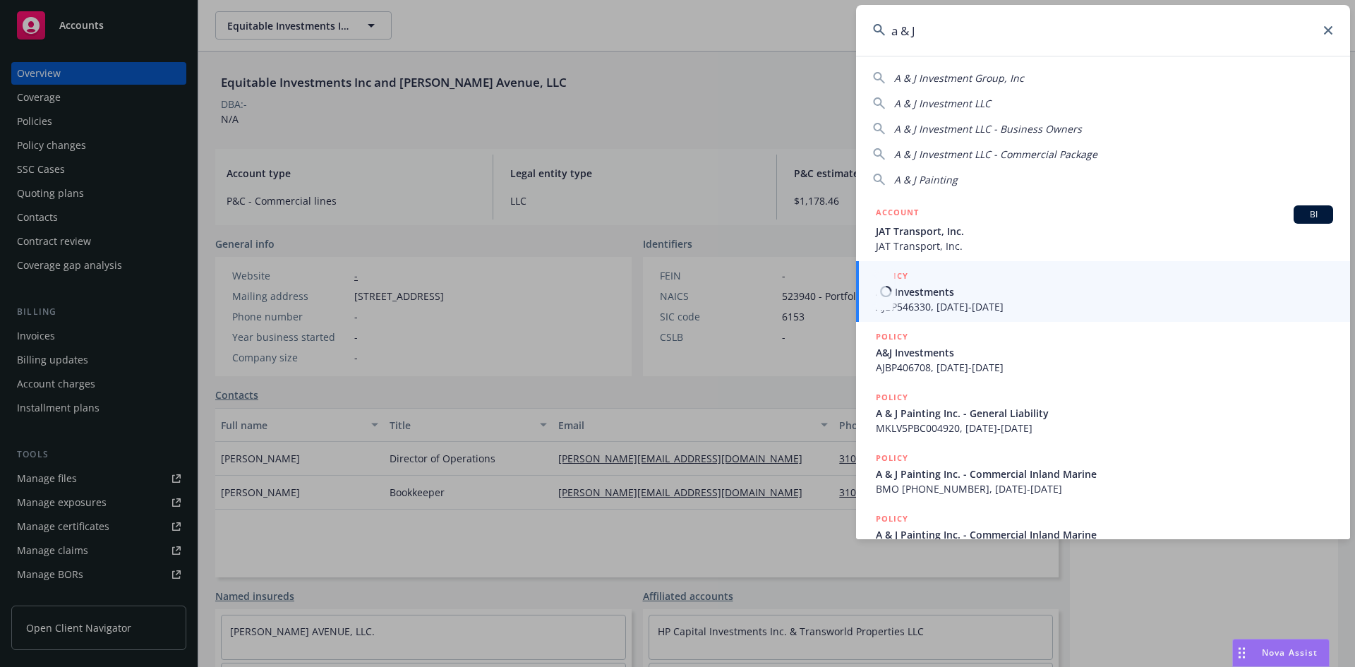
click at [890, 273] on h5 "POLICY" at bounding box center [891, 276] width 32 height 14
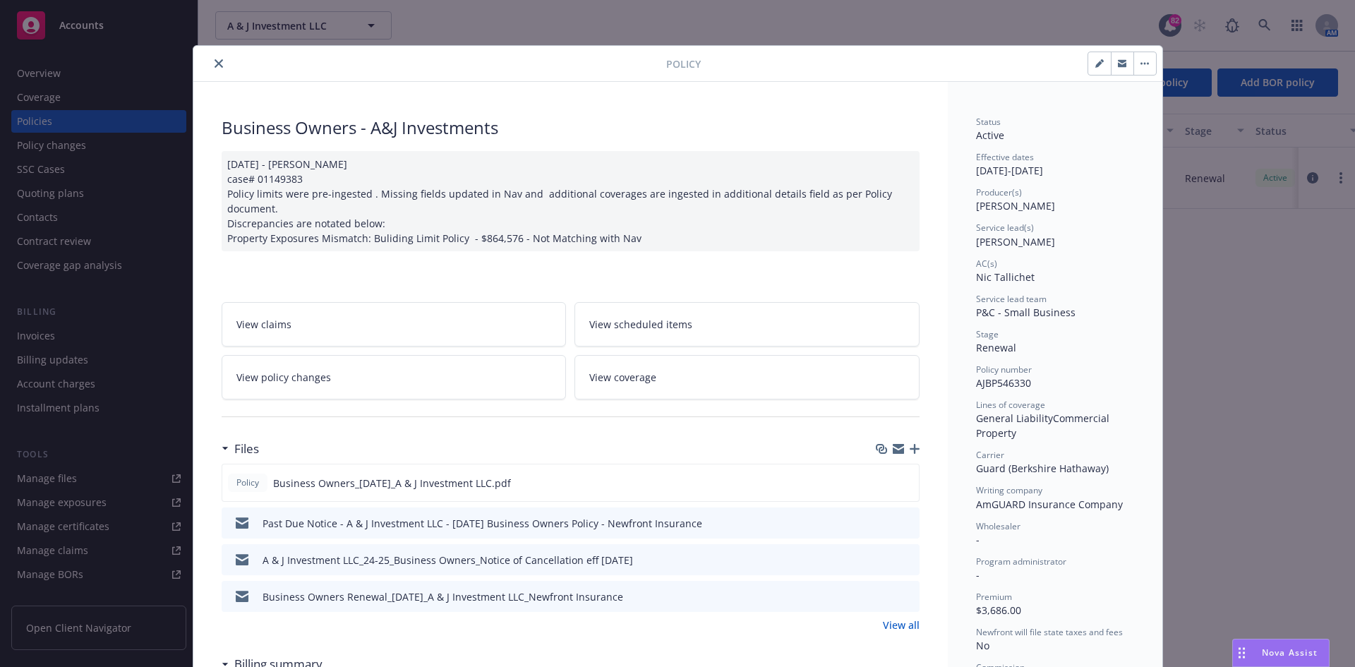
click at [210, 67] on button "close" at bounding box center [218, 63] width 17 height 17
